Goal: Information Seeking & Learning: Learn about a topic

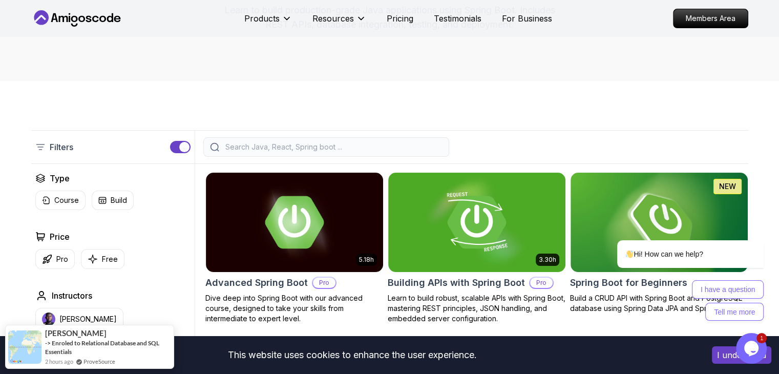
scroll to position [137, 0]
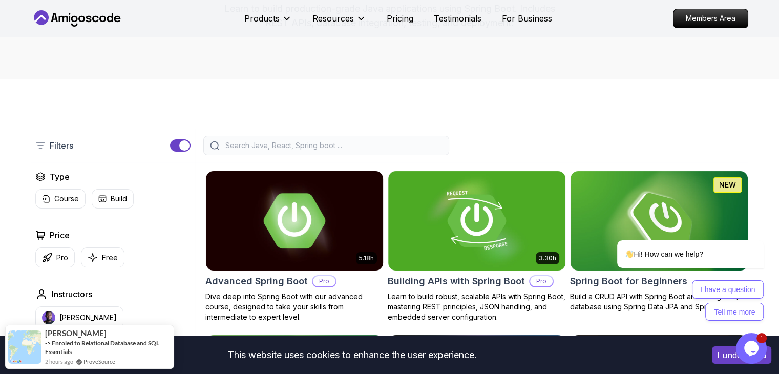
click at [284, 216] on img at bounding box center [294, 220] width 186 height 104
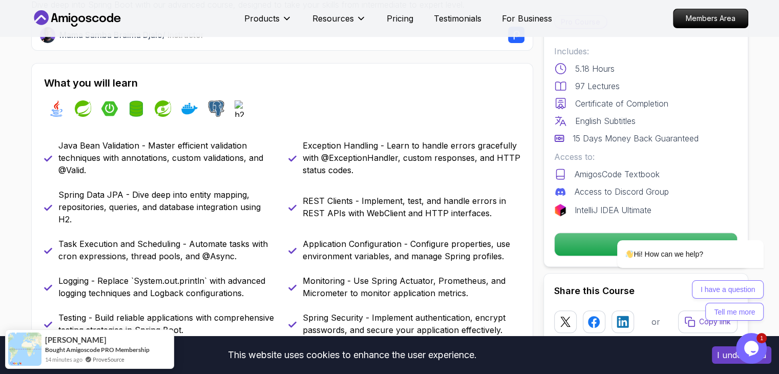
scroll to position [385, 0]
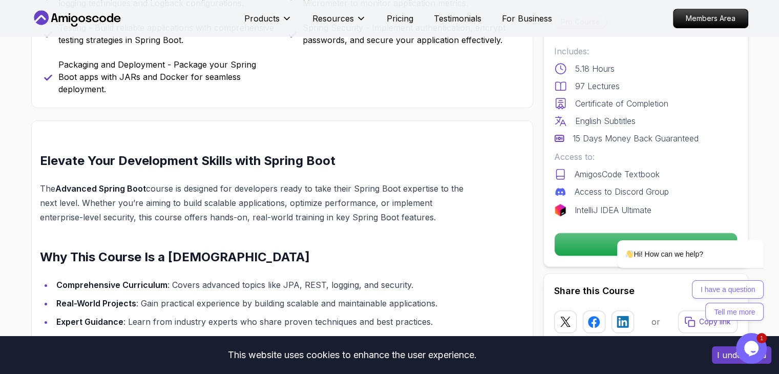
scroll to position [674, 0]
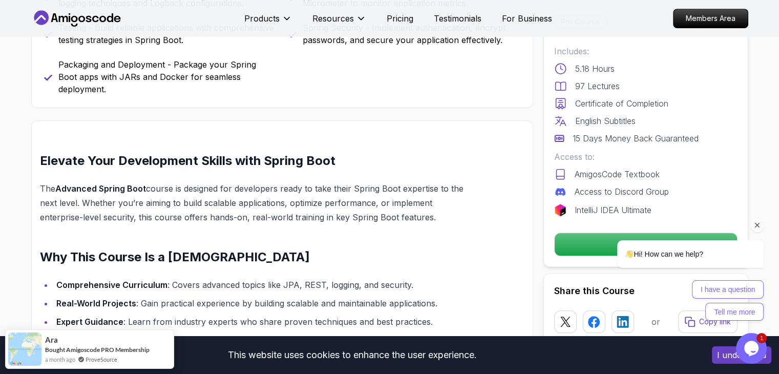
click at [758, 226] on icon "Chat attention grabber" at bounding box center [757, 225] width 9 height 9
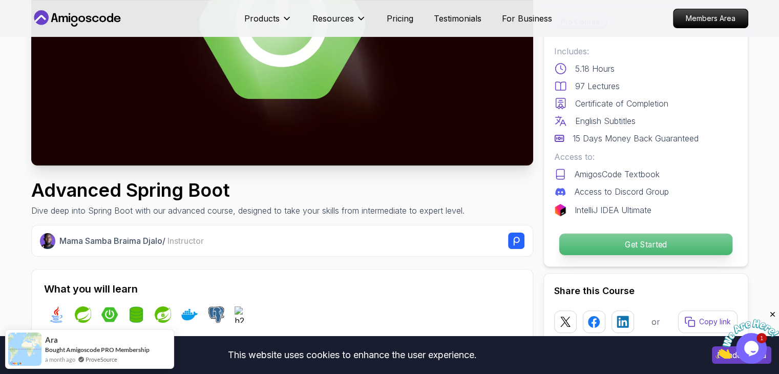
scroll to position [178, 0]
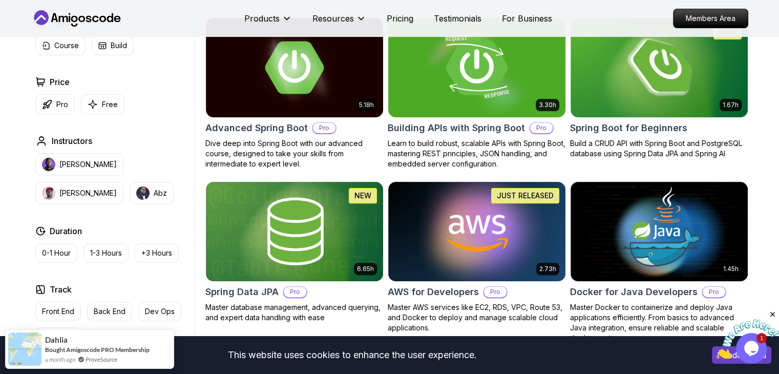
scroll to position [276, 0]
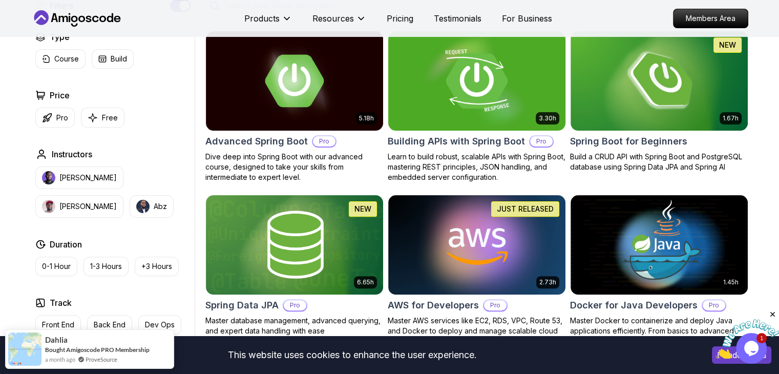
click at [511, 63] on img at bounding box center [476, 81] width 186 height 104
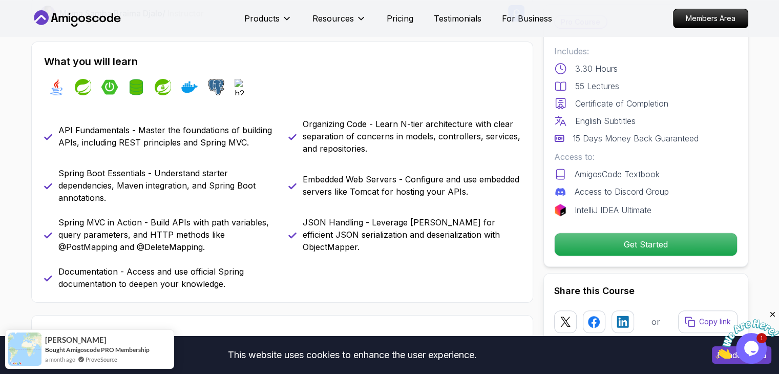
scroll to position [406, 0]
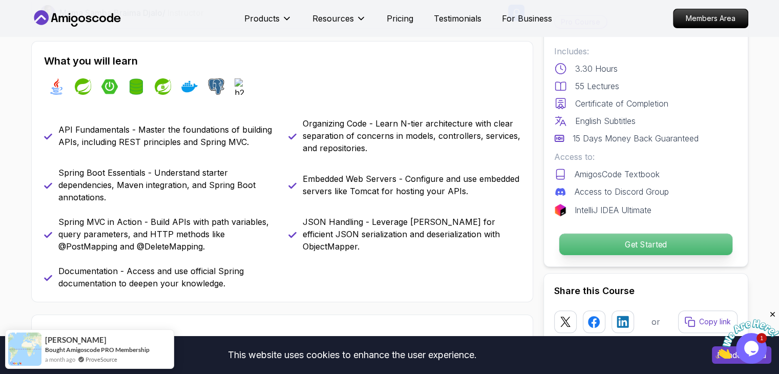
click at [590, 240] on p "Get Started" at bounding box center [645, 244] width 173 height 22
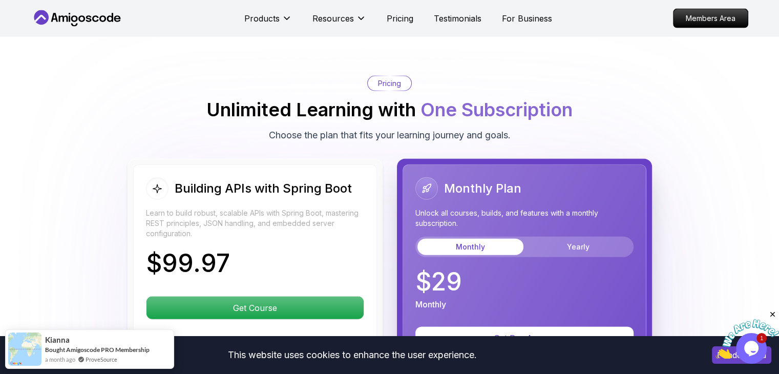
scroll to position [2269, 0]
